Goal: Information Seeking & Learning: Learn about a topic

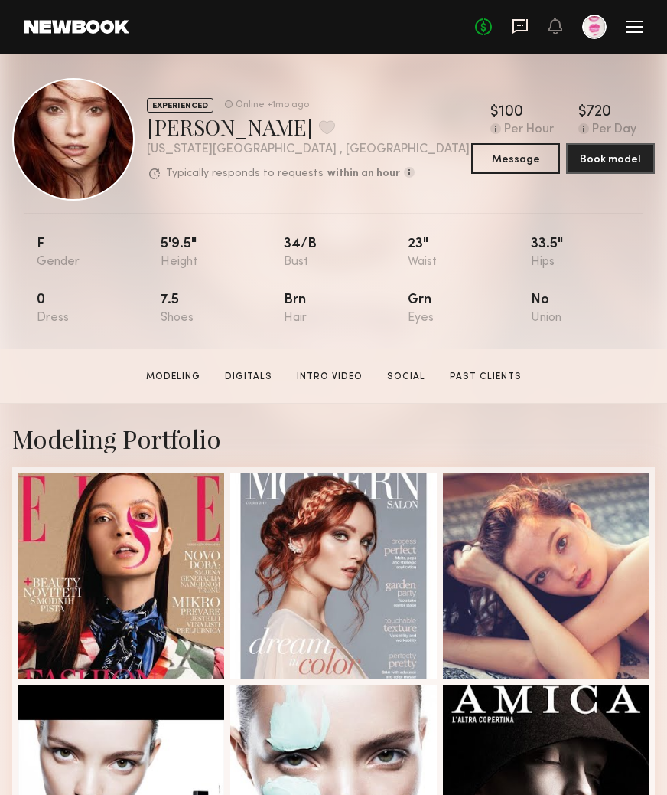
click at [503, 19] on icon at bounding box center [520, 26] width 15 height 15
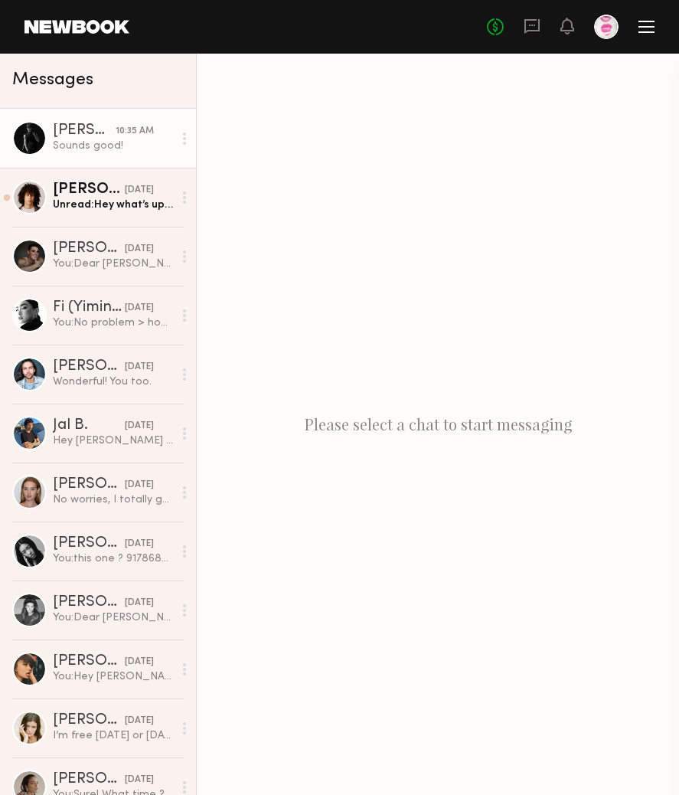
click at [126, 134] on div "10:35 AM" at bounding box center [135, 131] width 38 height 15
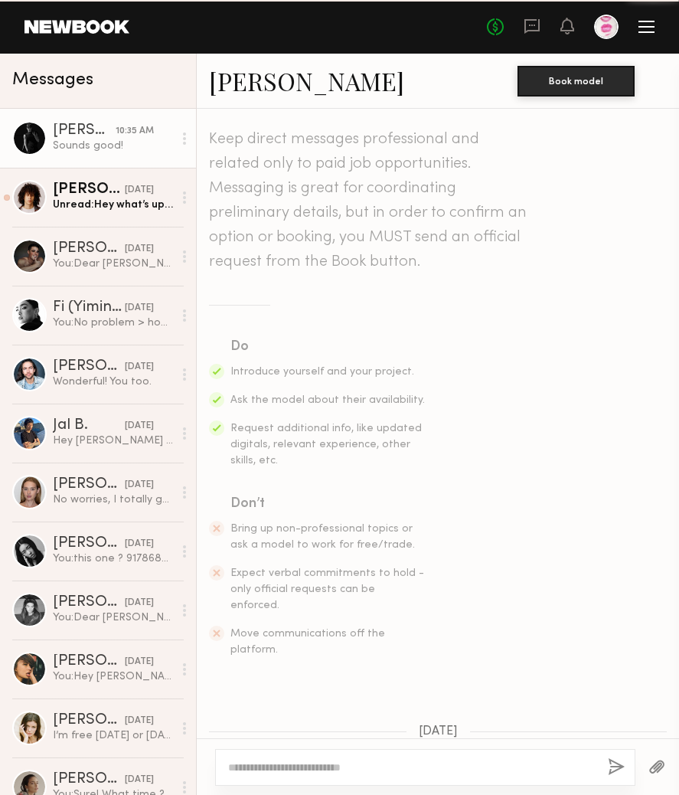
scroll to position [1569, 0]
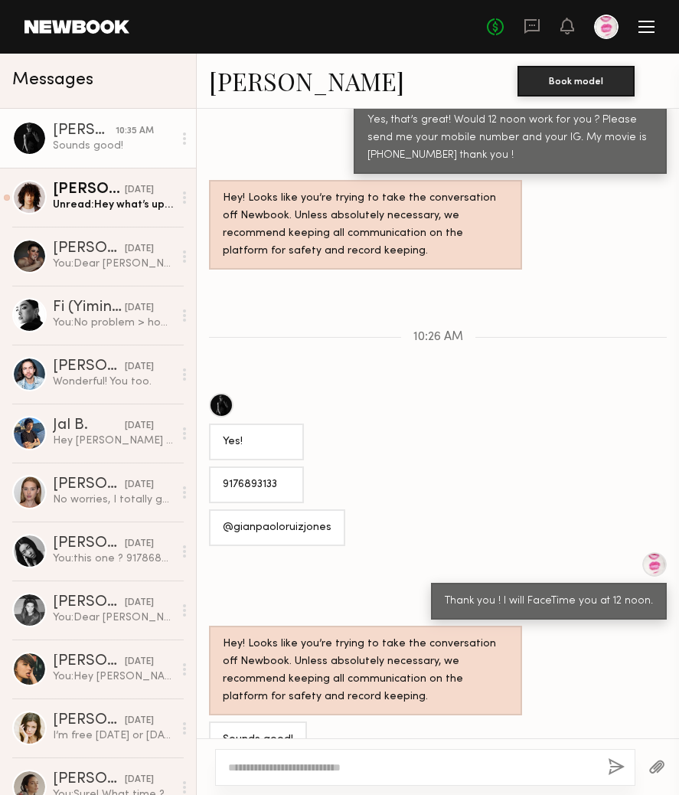
click at [279, 82] on link "Gianpaolo R." at bounding box center [306, 80] width 195 height 33
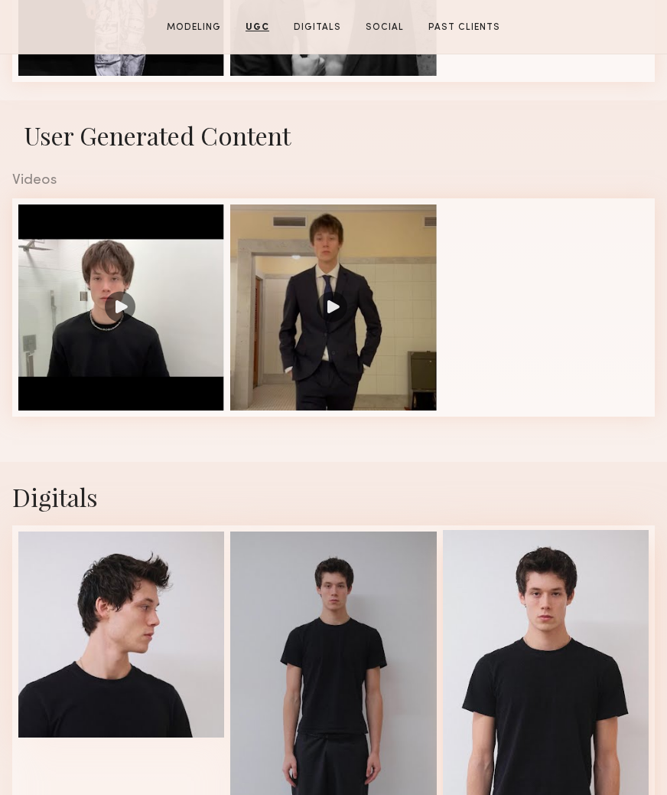
scroll to position [1031, 0]
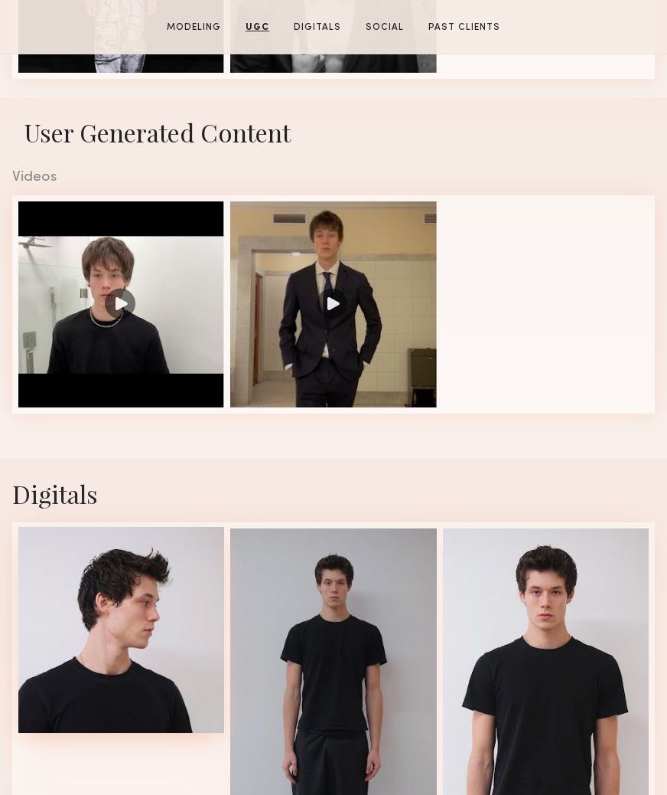
click at [137, 648] on div at bounding box center [121, 630] width 206 height 206
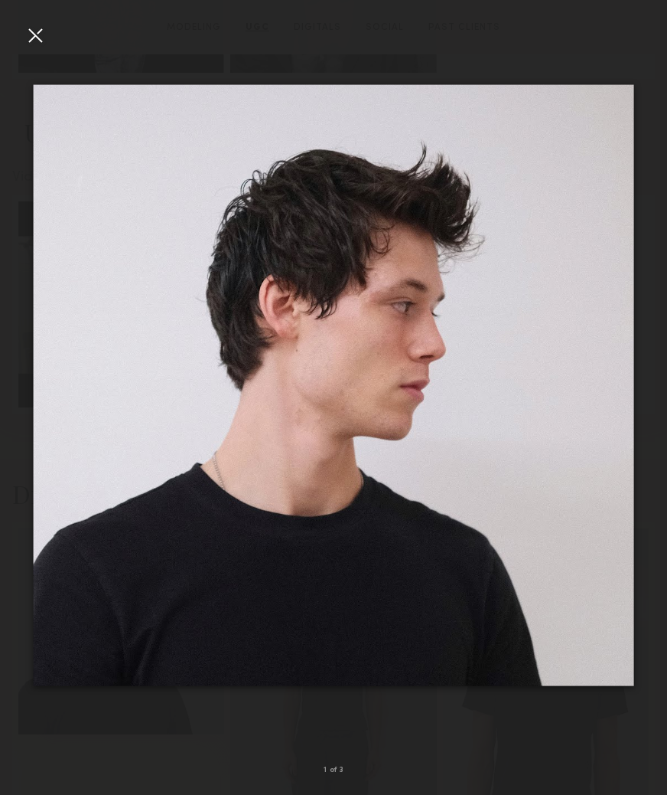
click at [571, 462] on img at bounding box center [334, 385] width 601 height 601
click at [640, 377] on common-icon at bounding box center [643, 385] width 24 height 24
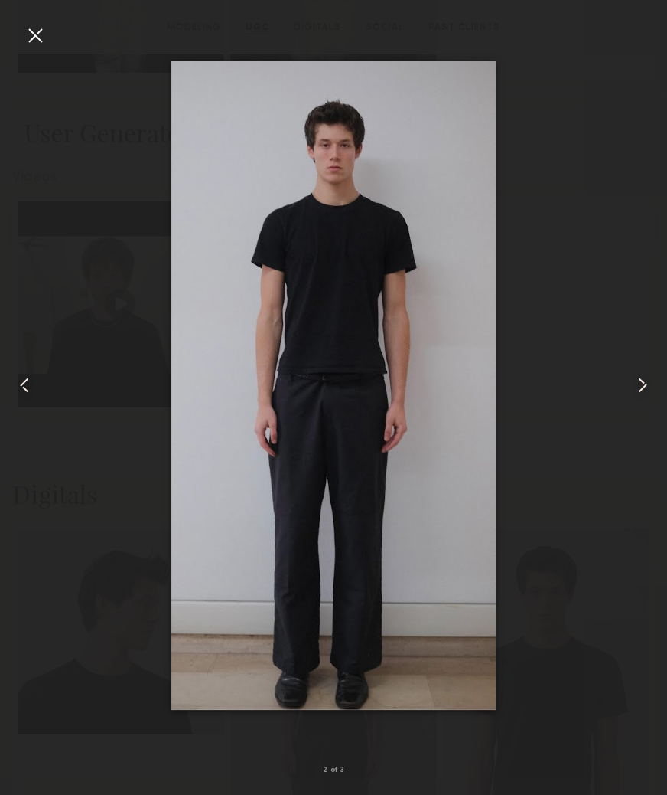
click at [640, 377] on common-icon at bounding box center [643, 385] width 24 height 24
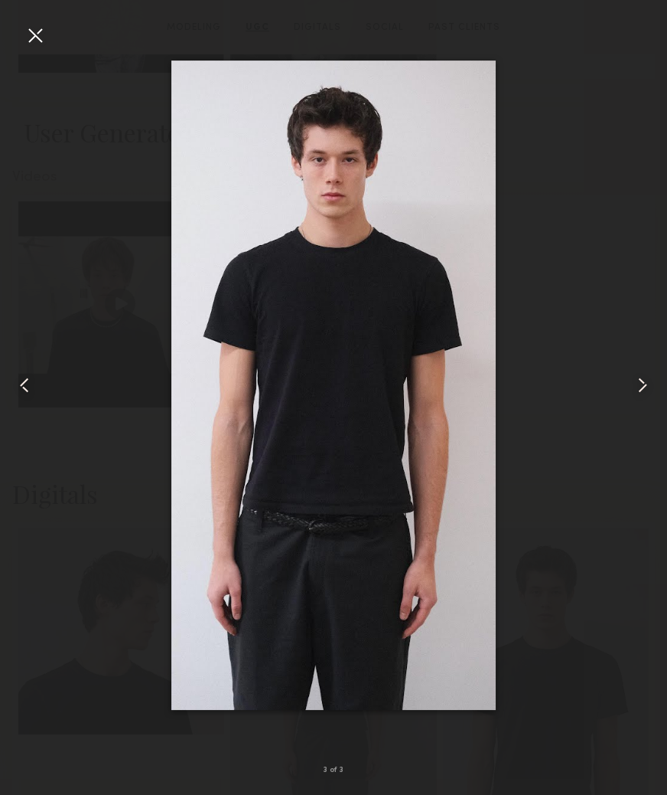
click at [640, 377] on common-icon at bounding box center [643, 385] width 24 height 24
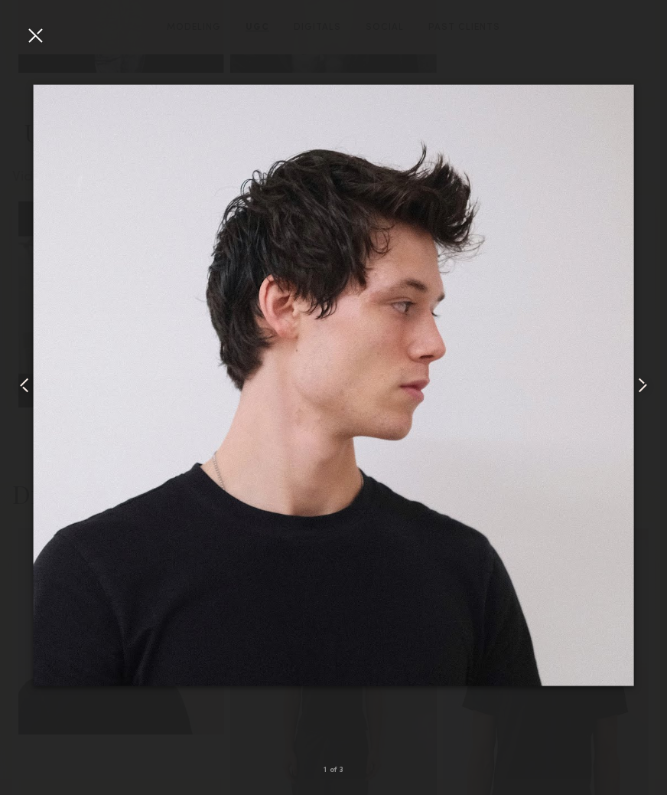
click at [640, 377] on common-icon at bounding box center [643, 385] width 24 height 24
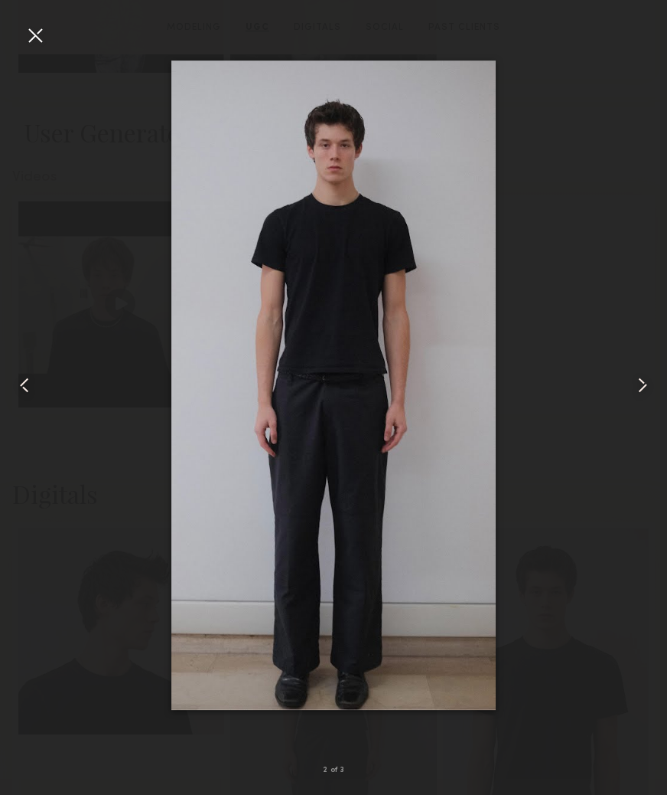
drag, startPoint x: 33, startPoint y: 34, endPoint x: 100, endPoint y: 28, distance: 66.8
click at [33, 34] on div at bounding box center [35, 35] width 24 height 24
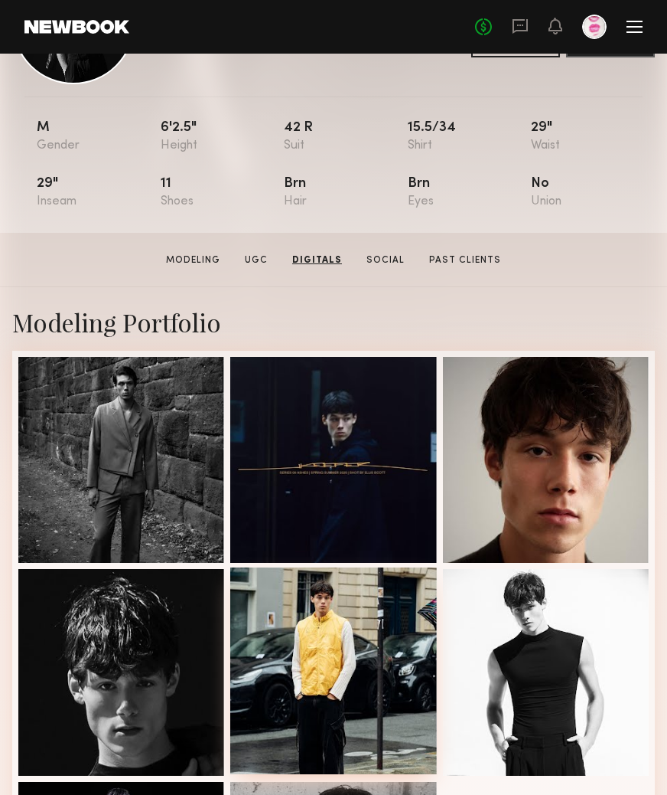
scroll to position [0, 0]
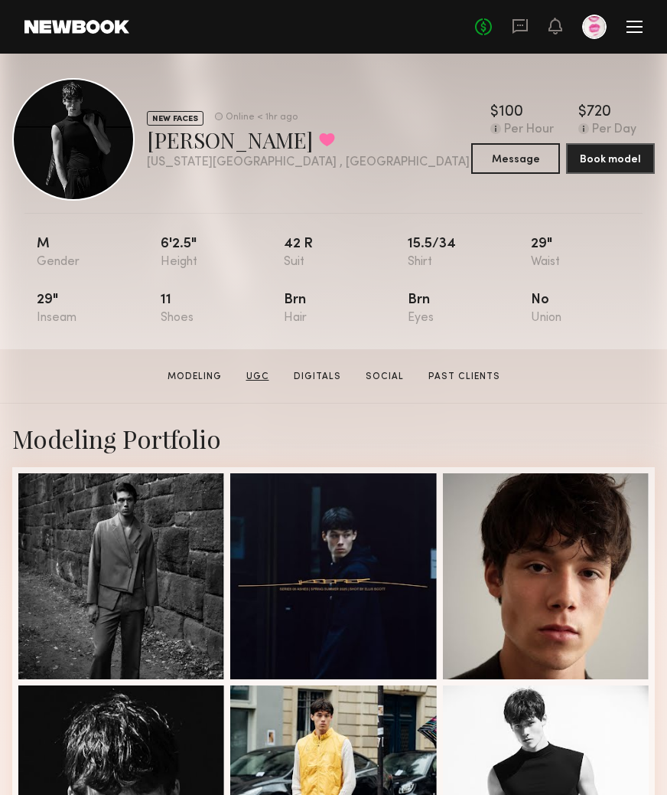
click at [261, 373] on link "UGC" at bounding box center [257, 377] width 35 height 14
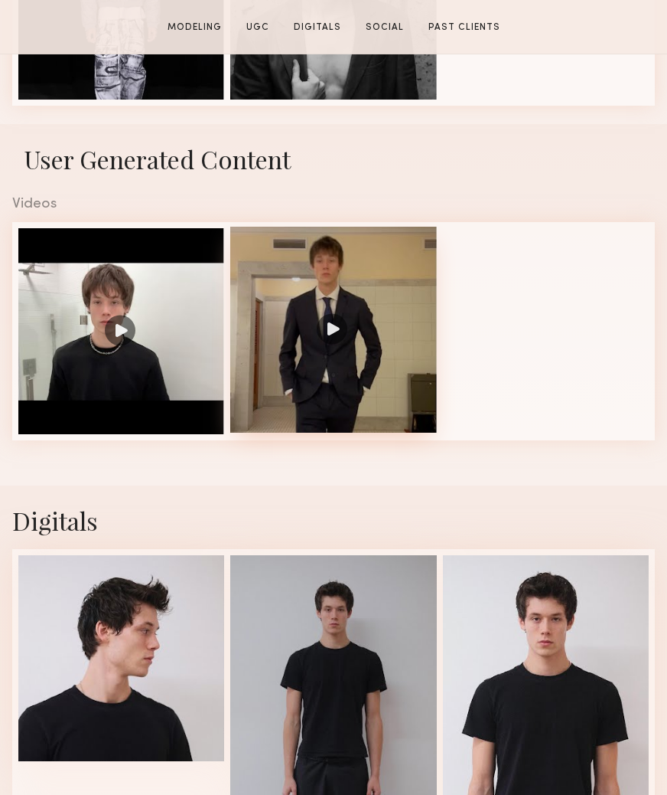
scroll to position [1036, 0]
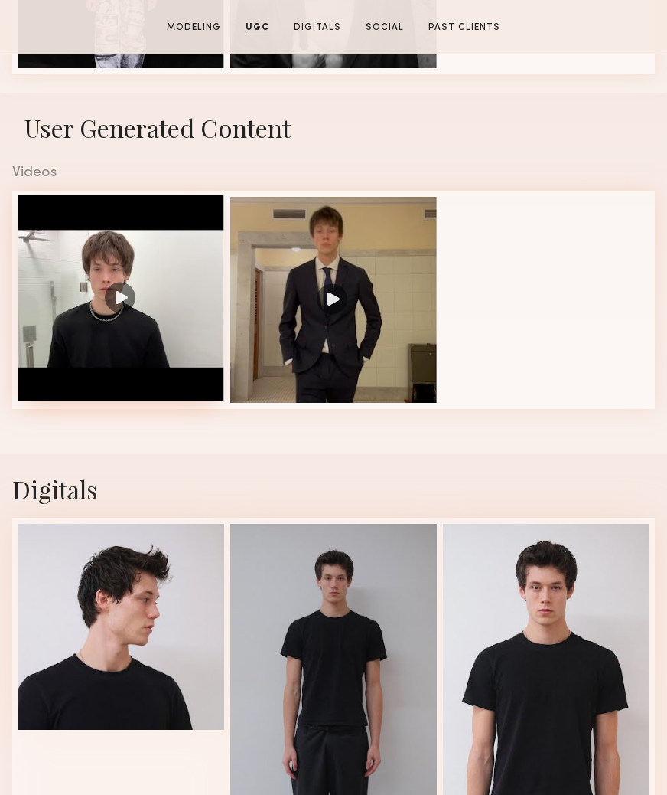
click at [106, 295] on div at bounding box center [121, 298] width 206 height 206
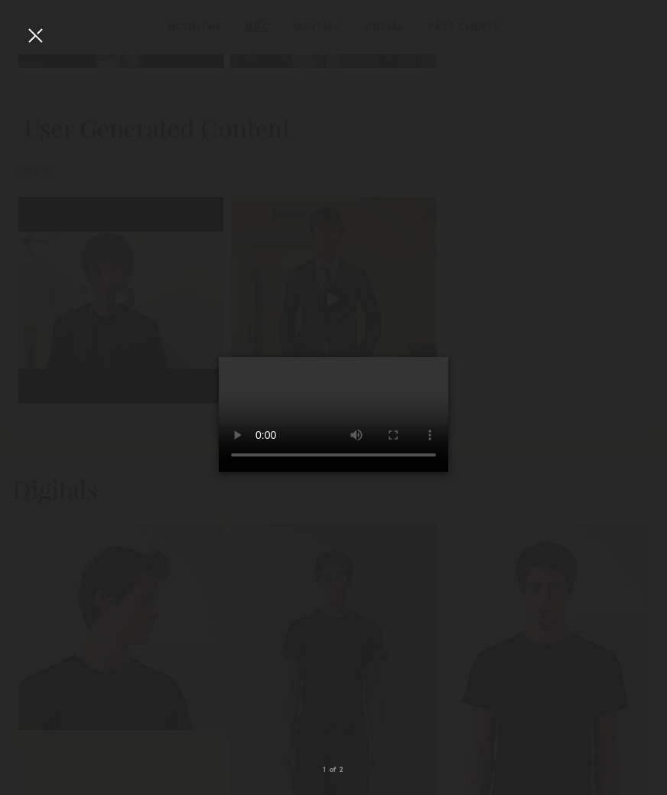
click at [31, 36] on div at bounding box center [35, 35] width 24 height 24
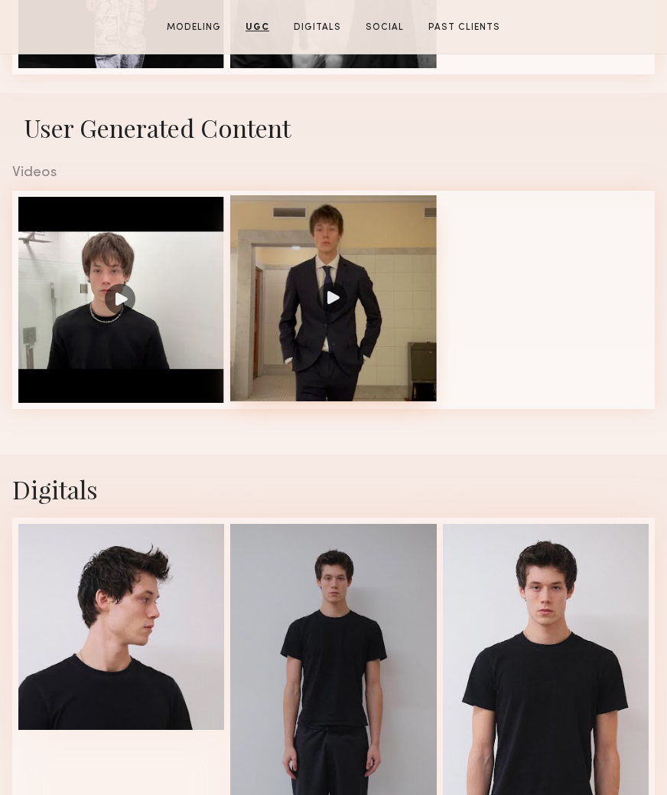
click at [338, 299] on div at bounding box center [333, 298] width 206 height 206
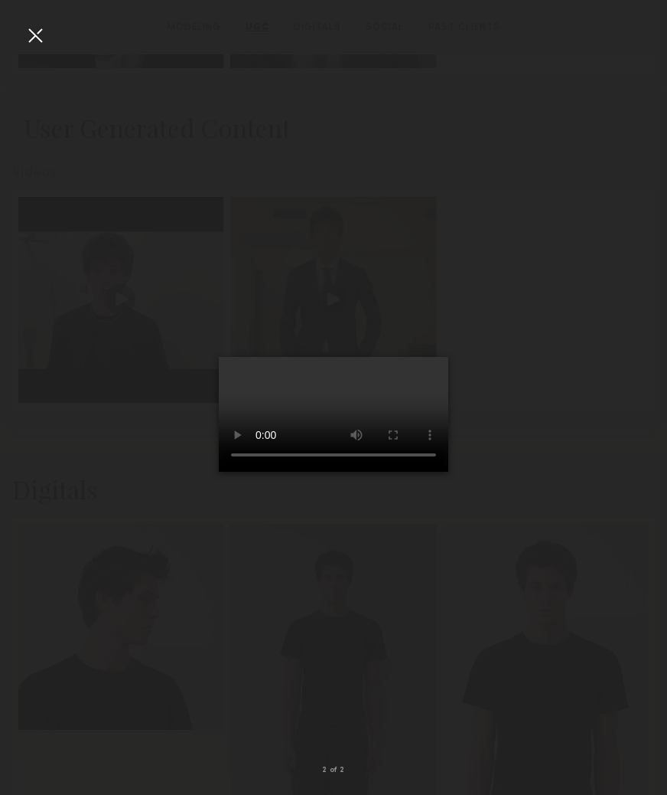
click at [42, 39] on div at bounding box center [35, 35] width 24 height 24
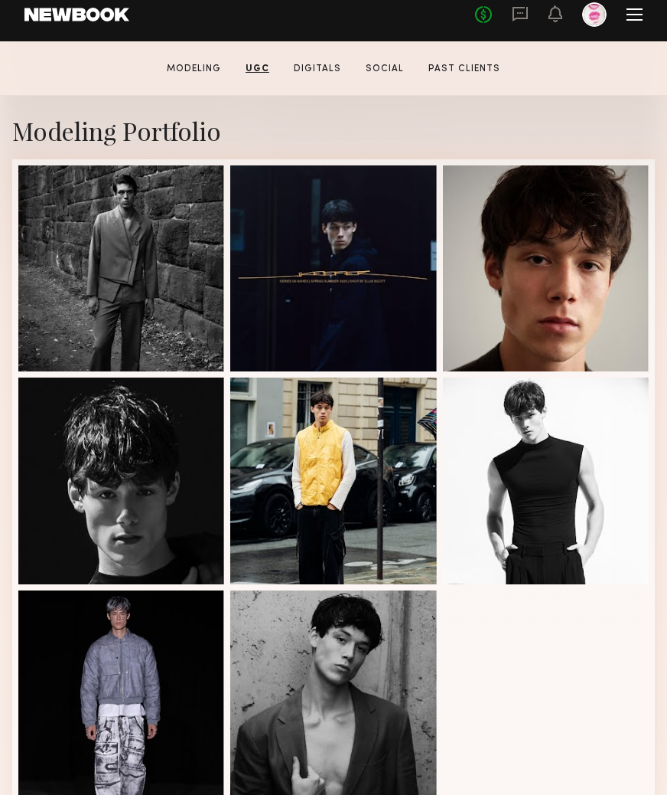
scroll to position [0, 0]
